Goal: Communication & Community: Answer question/provide support

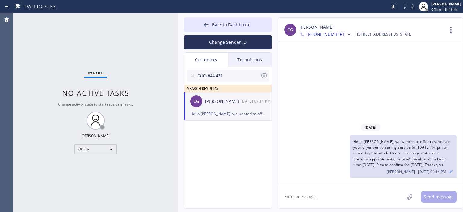
click at [264, 76] on icon at bounding box center [263, 75] width 5 height 5
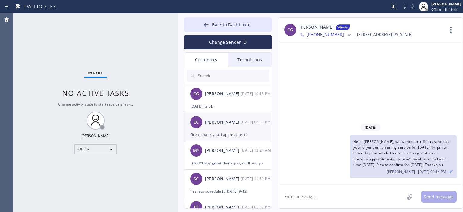
click at [244, 114] on div "EC [PERSON_NAME] [DATE] 07:30 PM" at bounding box center [228, 122] width 88 height 18
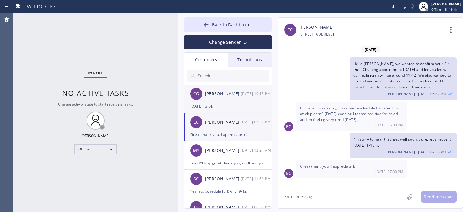
click at [243, 100] on div "CG [PERSON_NAME] [DATE] 10:13 PM" at bounding box center [228, 94] width 88 height 18
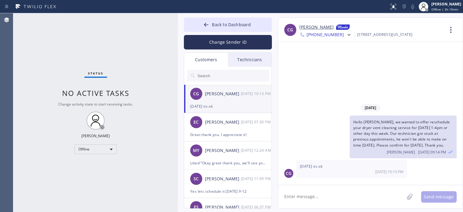
click at [311, 27] on link "[PERSON_NAME]" at bounding box center [316, 27] width 34 height 7
click at [313, 198] on textarea at bounding box center [341, 196] width 126 height 23
type textarea "Okay great, thank you. See you [DATE]"
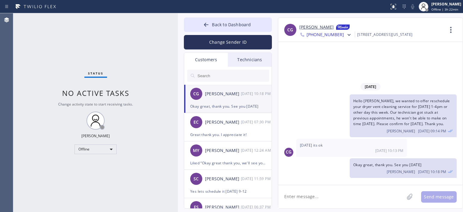
click at [27, 76] on div "Status No active tasks Change activity state to start receiving tasks. [PERSON_…" at bounding box center [95, 112] width 164 height 199
click at [100, 147] on div "Offline" at bounding box center [95, 149] width 42 height 10
click at [99, 163] on li "Available" at bounding box center [95, 164] width 41 height 7
click at [200, 25] on button "Back to Dashboard" at bounding box center [228, 24] width 88 height 14
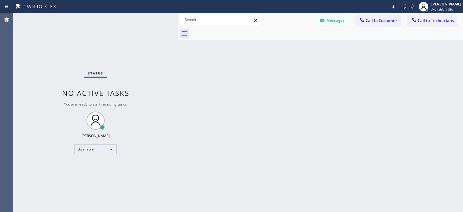
click at [11, 83] on div "Agent Desktop" at bounding box center [6, 112] width 13 height 199
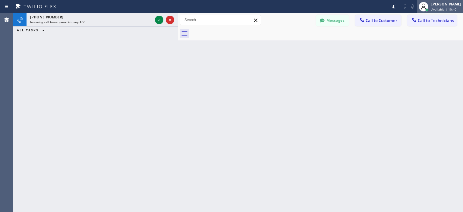
click at [441, 9] on span "Available | 10:40" at bounding box center [443, 9] width 25 height 4
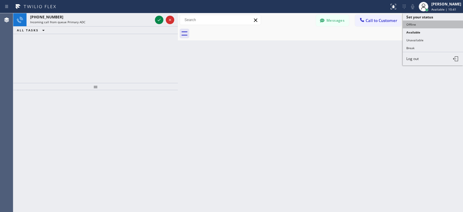
click at [432, 23] on button "Offline" at bounding box center [432, 24] width 60 height 8
